Goal: Find specific page/section: Find specific page/section

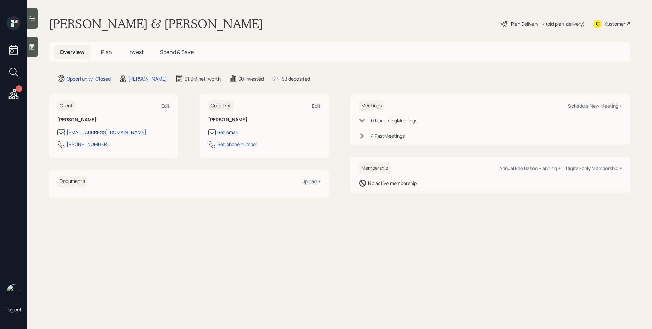
click at [108, 50] on span "Plan" at bounding box center [106, 51] width 11 height 7
